Goal: Task Accomplishment & Management: Complete application form

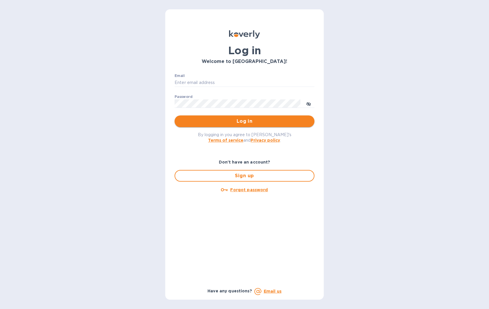
type input "[EMAIL_ADDRESS][DOMAIN_NAME]"
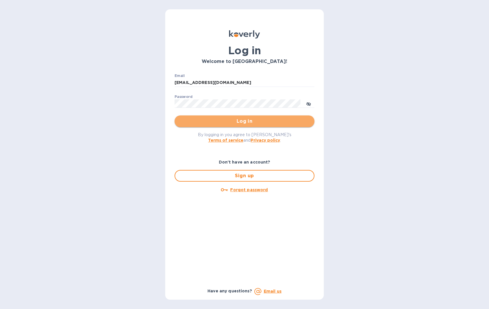
click at [264, 125] on button "Log in" at bounding box center [245, 121] width 140 height 12
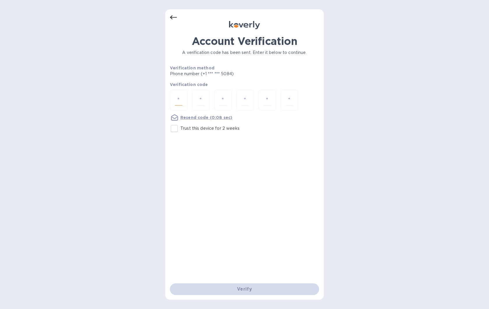
click at [180, 101] on input "number" at bounding box center [179, 100] width 8 height 11
type input "1"
type input "9"
type input "3"
type input "5"
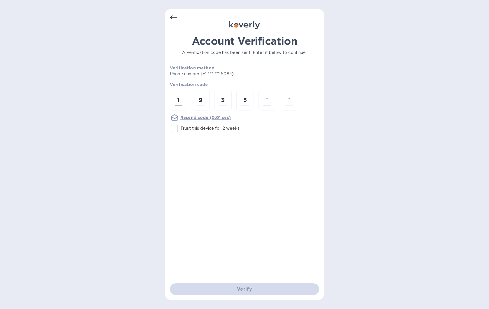
type input "4"
type input "5"
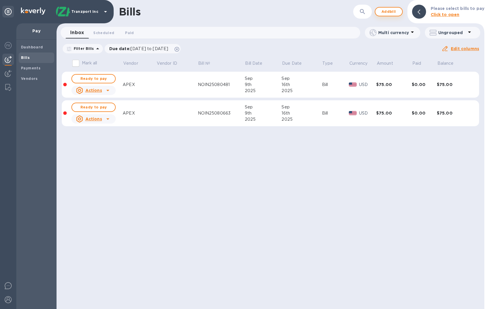
click at [401, 8] on button "Add bill" at bounding box center [389, 11] width 28 height 9
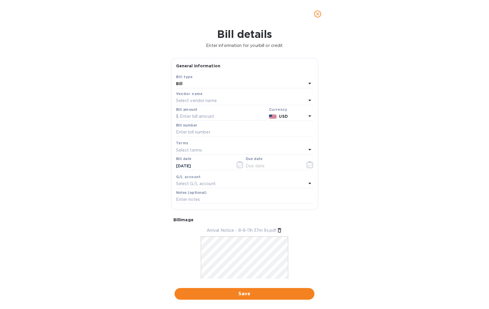
click at [242, 98] on div "Select vendor name" at bounding box center [241, 101] width 130 height 8
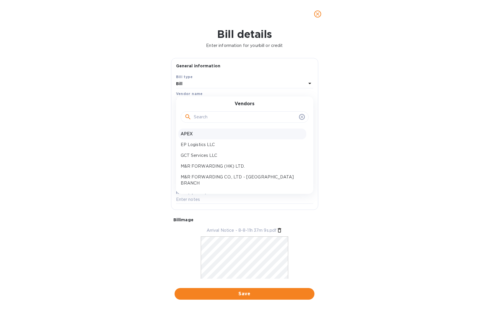
click at [241, 131] on p "APEX" at bounding box center [242, 134] width 123 height 6
type input "10/03/2025"
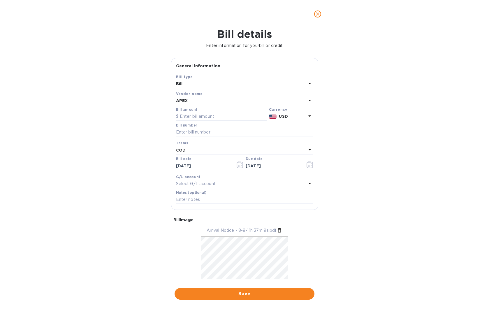
click at [356, 184] on div "Bill details Enter information for your bill or credit General information Save…" at bounding box center [244, 168] width 489 height 281
click at [216, 112] on div "Bill amount" at bounding box center [221, 113] width 91 height 13
click at [216, 113] on input "text" at bounding box center [221, 116] width 91 height 9
drag, startPoint x: 216, startPoint y: 113, endPoint x: 206, endPoint y: 131, distance: 20.1
click at [206, 131] on input "text" at bounding box center [244, 132] width 137 height 9
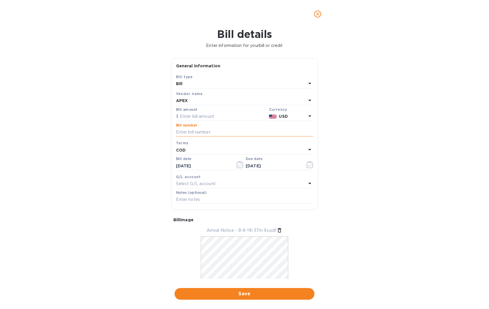
paste input "NOIN25081066"
type input "NOIN25081066"
click at [182, 112] on input "text" at bounding box center [221, 116] width 91 height 9
type input "75"
click at [237, 164] on icon "button" at bounding box center [240, 164] width 7 height 7
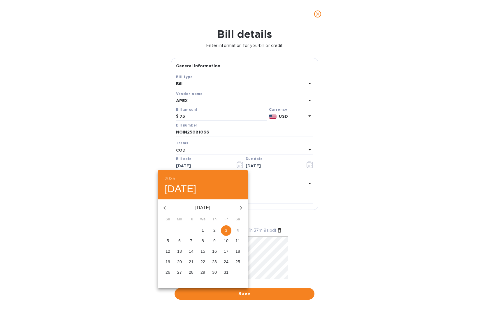
click at [235, 164] on div at bounding box center [244, 154] width 489 height 309
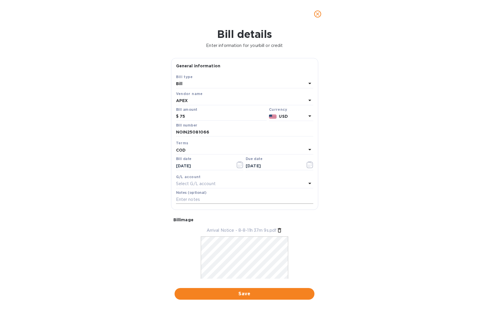
click at [237, 201] on input "text" at bounding box center [244, 199] width 137 height 9
click at [229, 201] on input "text" at bounding box center [244, 199] width 137 height 9
paste input "S00002874"
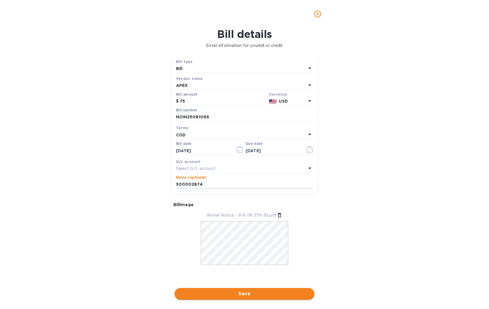
type input "S00002874"
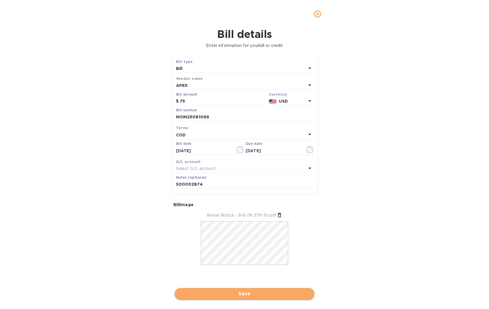
click at [260, 294] on span "Save" at bounding box center [244, 293] width 131 height 7
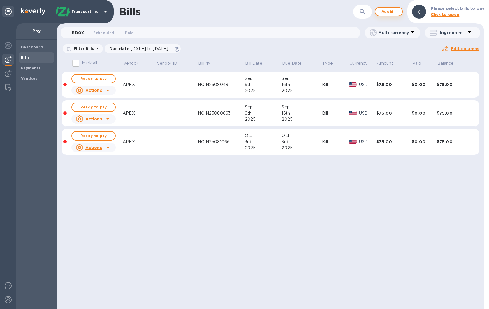
click at [383, 13] on span "Add bill" at bounding box center [388, 11] width 17 height 7
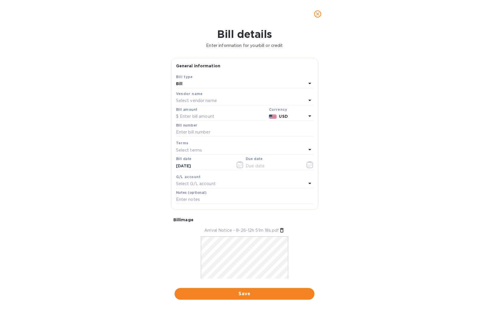
click at [192, 96] on b "Vendor name" at bounding box center [189, 93] width 27 height 4
click at [194, 100] on p "Select vendor name" at bounding box center [196, 101] width 41 height 6
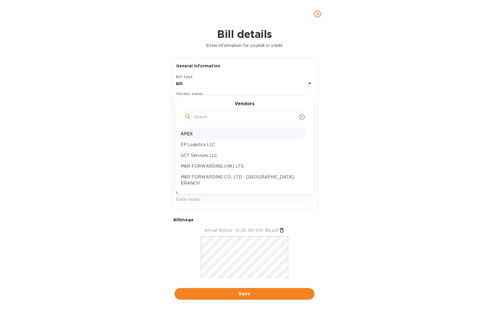
click at [197, 135] on p "APEX" at bounding box center [242, 134] width 123 height 6
type input "10/03/2025"
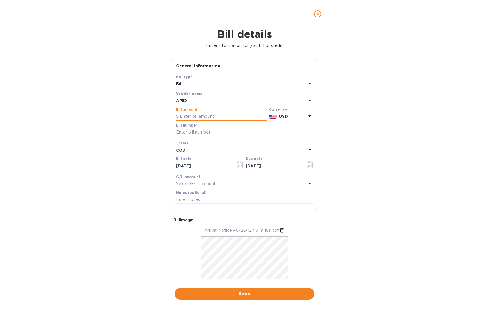
click at [198, 118] on input "text" at bounding box center [221, 116] width 91 height 9
type input "75"
drag, startPoint x: 385, startPoint y: 184, endPoint x: 315, endPoint y: 166, distance: 71.6
click at [385, 184] on div "Bill details Enter information for your bill or credit General information Save…" at bounding box center [244, 168] width 489 height 281
click at [215, 130] on input "text" at bounding box center [244, 132] width 137 height 9
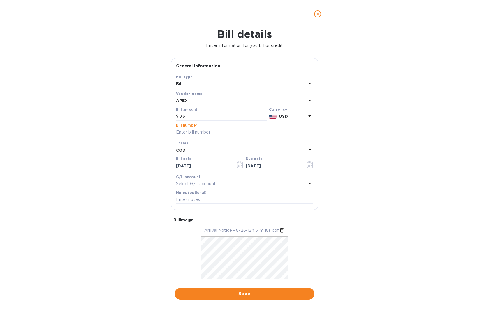
paste input "NOIN25082081"
type input "NOIN25082081"
drag, startPoint x: 202, startPoint y: 197, endPoint x: 199, endPoint y: 198, distance: 3.0
click at [200, 198] on input "text" at bounding box center [244, 199] width 137 height 9
paste input "S00002889"
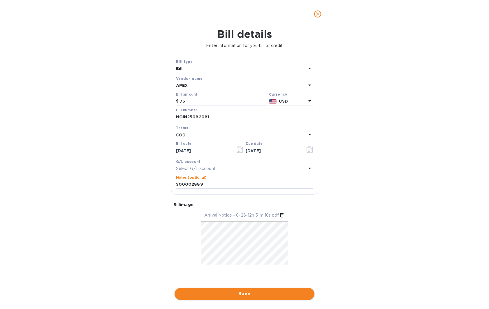
type input "S00002889"
click at [235, 294] on span "Save" at bounding box center [244, 293] width 131 height 7
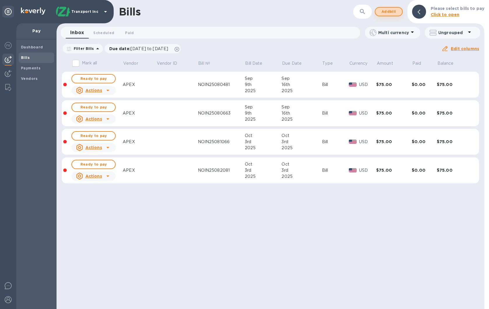
click at [392, 14] on span "Add bill" at bounding box center [388, 11] width 17 height 7
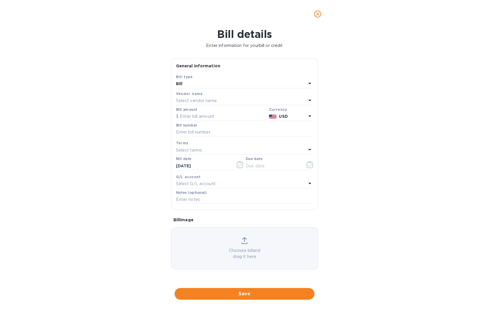
click at [221, 105] on div "Vendor name Select vendor name" at bounding box center [244, 98] width 137 height 15
click at [221, 102] on div "Select vendor name" at bounding box center [241, 101] width 130 height 8
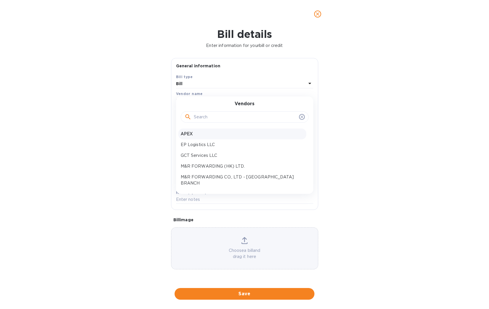
click at [190, 135] on p "APEX" at bounding box center [242, 134] width 123 height 6
type input "10/03/2025"
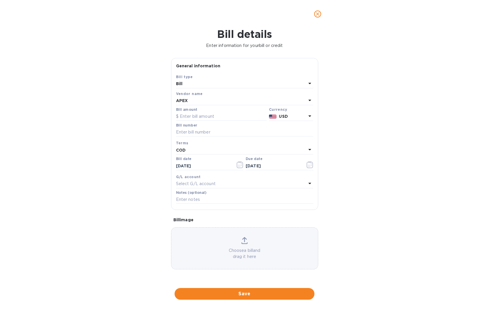
click at [362, 113] on div "Bill details Enter information for your bill or credit General information Save…" at bounding box center [244, 168] width 489 height 281
click at [221, 131] on input "text" at bounding box center [244, 132] width 137 height 9
paste input "NOIN25082082"
type input "NOIN25082082"
click at [211, 116] on input "text" at bounding box center [221, 116] width 91 height 9
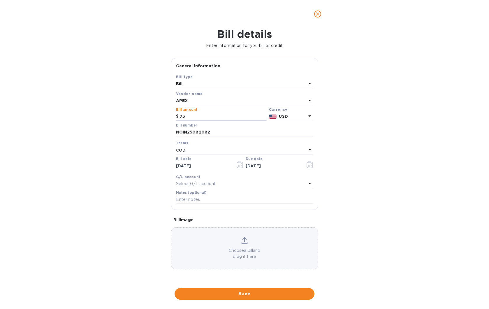
type input "75"
click at [195, 200] on input "text" at bounding box center [244, 199] width 137 height 9
paste input "S00002890"
type input "S00002890"
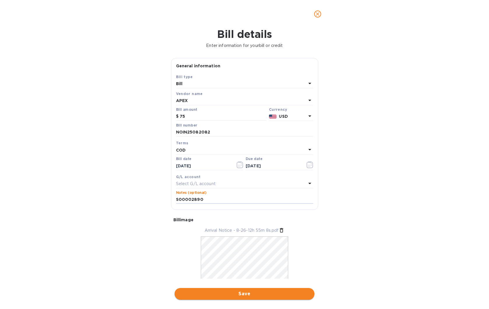
click at [241, 298] on button "Save" at bounding box center [245, 294] width 140 height 12
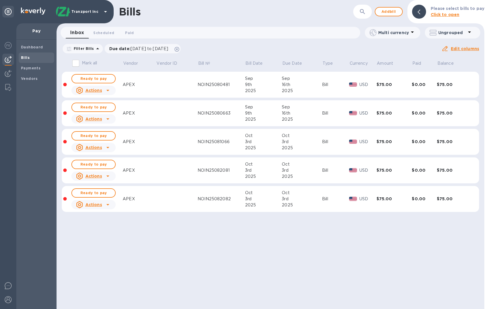
click at [76, 62] on input "Mark all" at bounding box center [76, 63] width 12 height 12
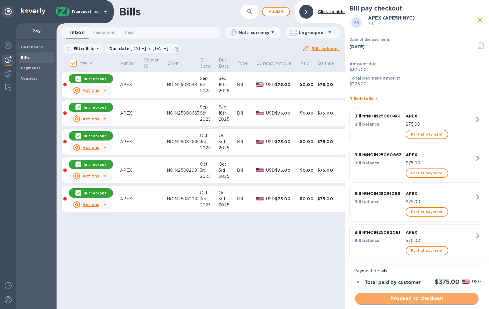
click at [420, 296] on span "Proceed to checkout" at bounding box center [417, 298] width 114 height 7
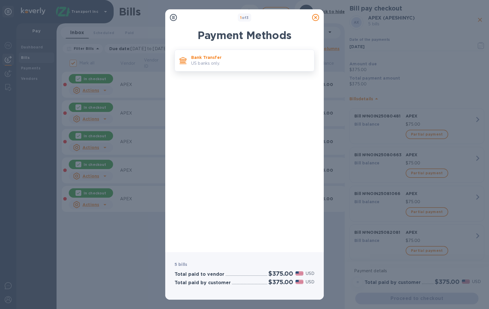
click at [236, 65] on p "US banks only." at bounding box center [250, 63] width 118 height 6
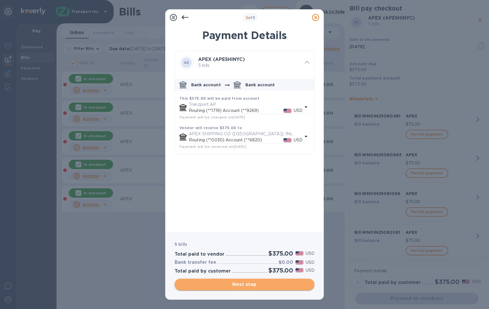
click at [249, 285] on span "Next step" at bounding box center [244, 284] width 131 height 7
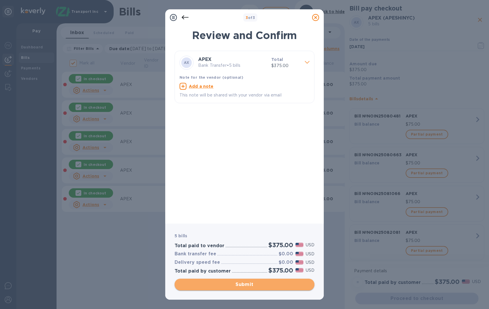
click at [249, 282] on span "Submit" at bounding box center [244, 284] width 131 height 7
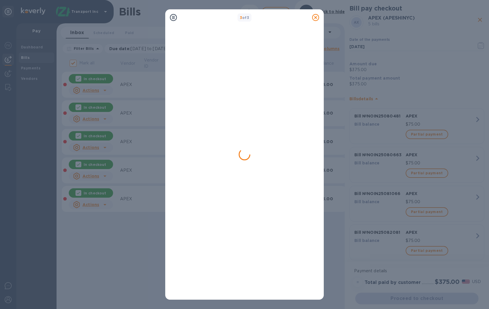
checkbox input "false"
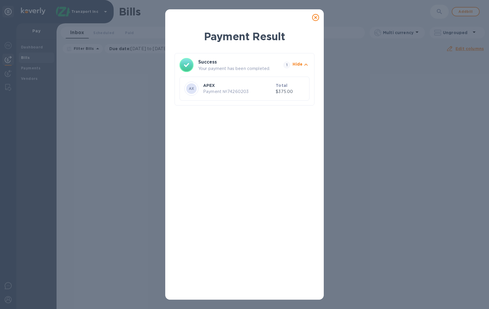
drag, startPoint x: 383, startPoint y: 75, endPoint x: 373, endPoint y: 70, distance: 11.0
click at [382, 76] on div "Payment Result Success Your payment has been completed. 1 Hide AX APEX Payment …" at bounding box center [244, 154] width 489 height 309
drag, startPoint x: 137, startPoint y: 82, endPoint x: 183, endPoint y: 65, distance: 49.1
click at [139, 80] on div "Payment Result Success Your payment has been completed. 1 Hide AX APEX Payment …" at bounding box center [244, 154] width 489 height 309
click at [387, 85] on div "Payment Result Success Your payment has been completed. 1 Hide AX APEX Payment …" at bounding box center [244, 154] width 489 height 309
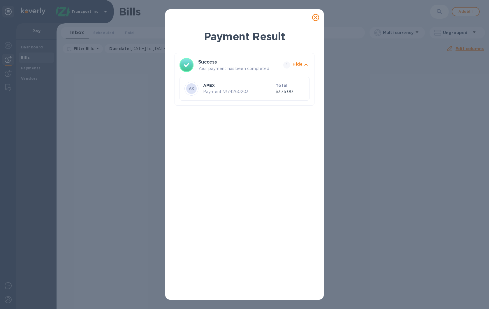
click at [312, 18] on icon at bounding box center [315, 17] width 7 height 7
